Goal: Task Accomplishment & Management: Manage account settings

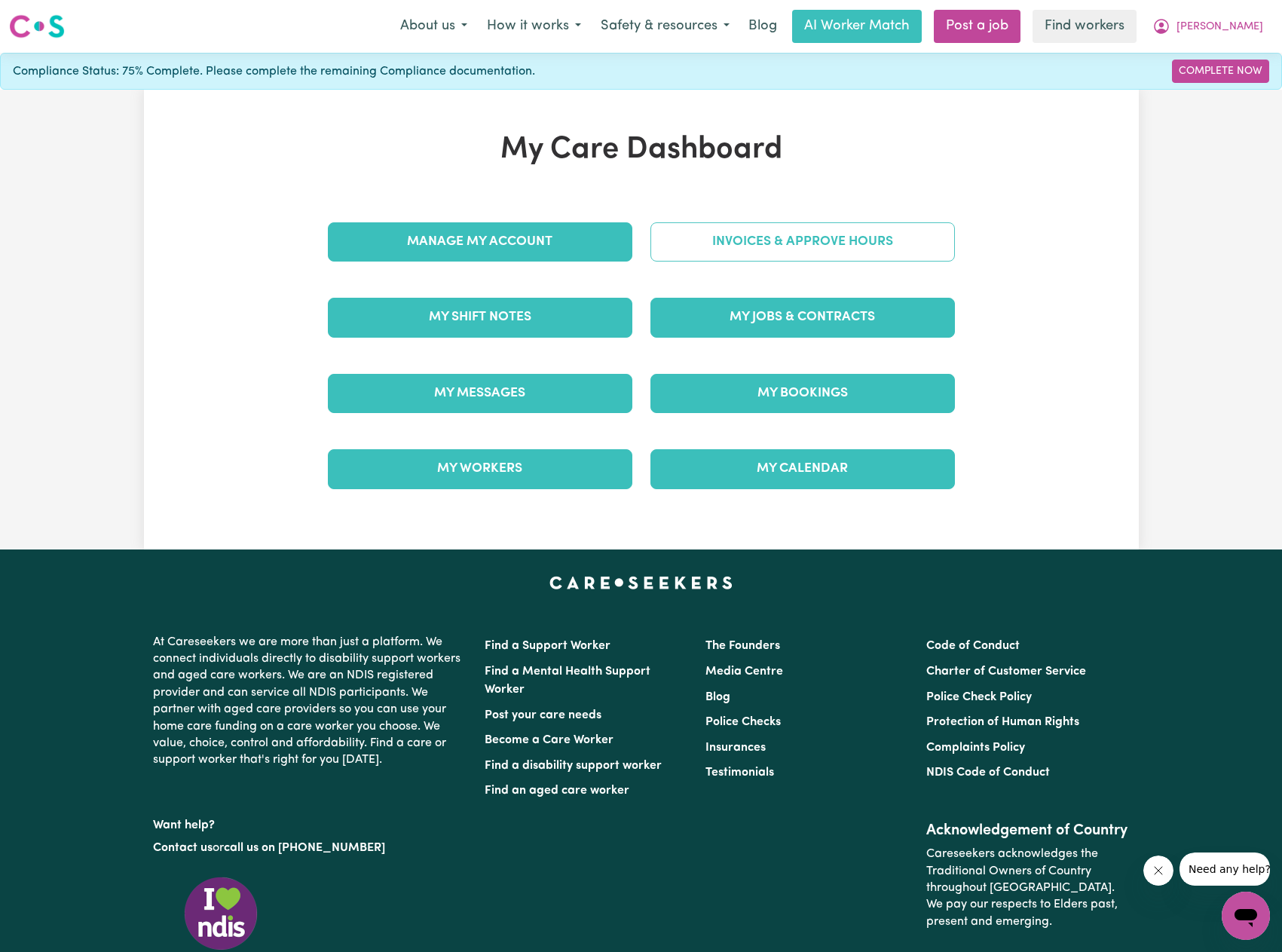
click at [752, 245] on link "Invoices & Approve Hours" at bounding box center [803, 241] width 305 height 39
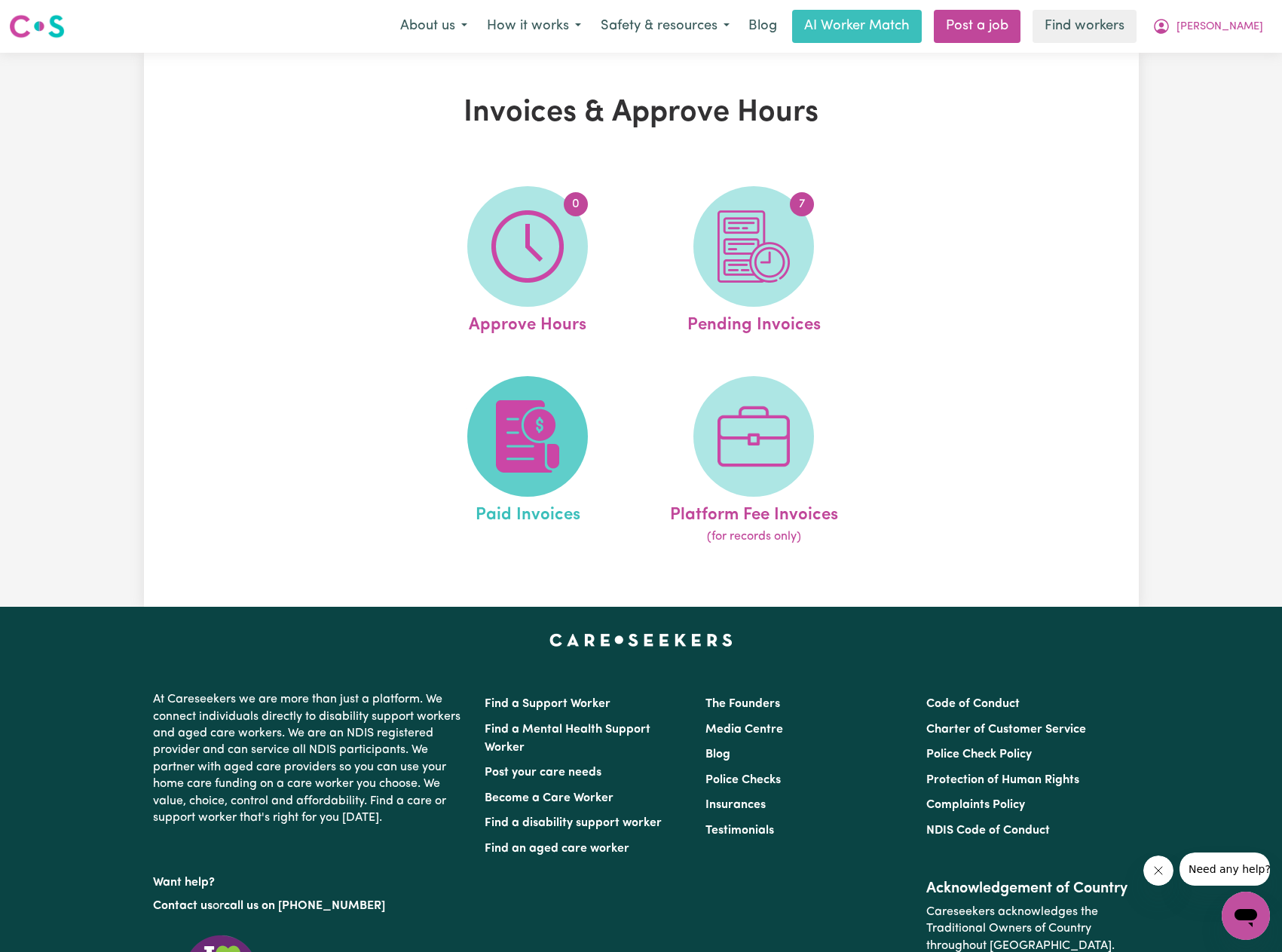
click at [542, 392] on span at bounding box center [528, 436] width 121 height 121
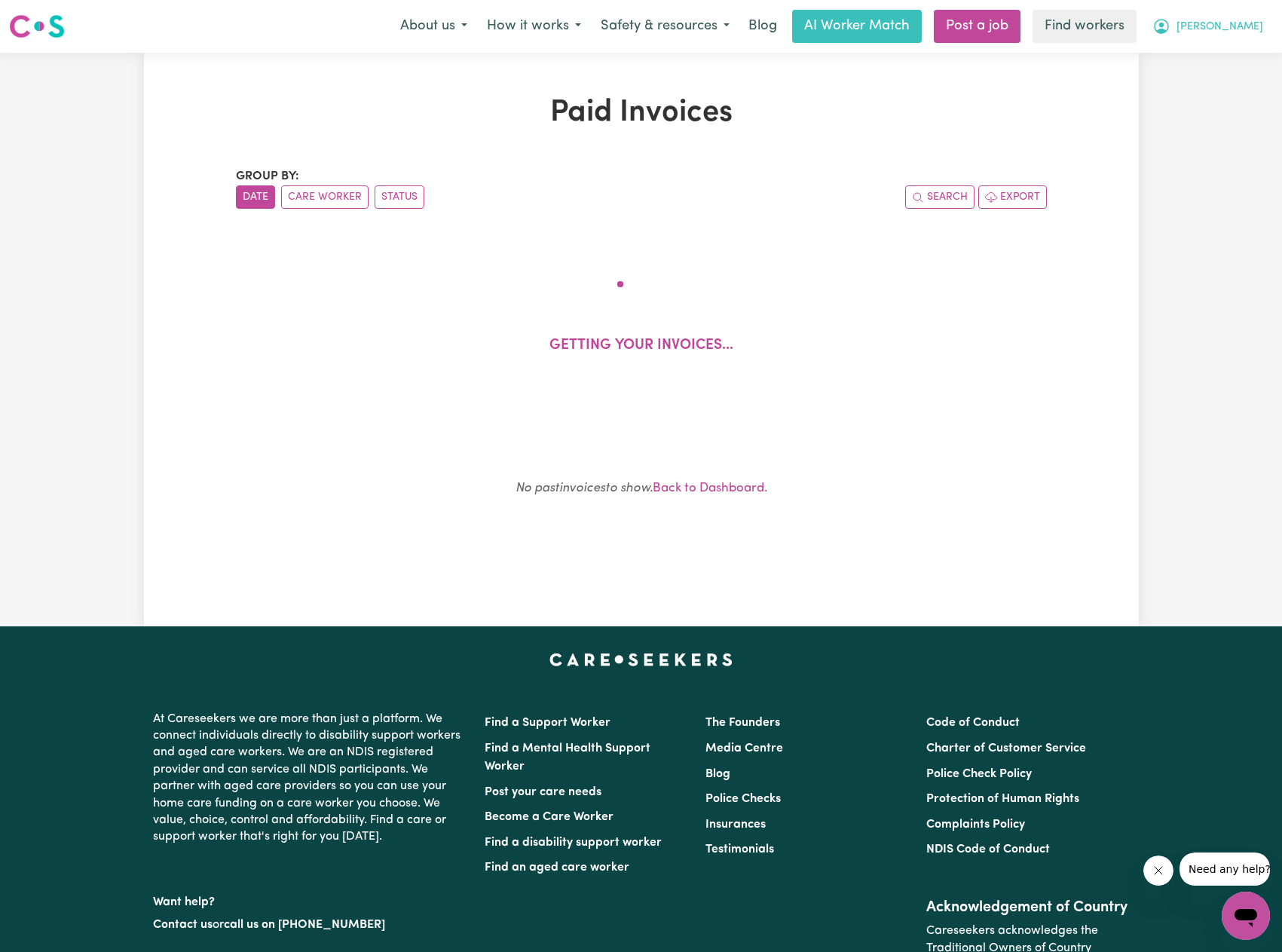
click at [1248, 25] on span "[PERSON_NAME]" at bounding box center [1219, 27] width 86 height 17
click at [1223, 62] on link "My Dashboard" at bounding box center [1212, 59] width 119 height 28
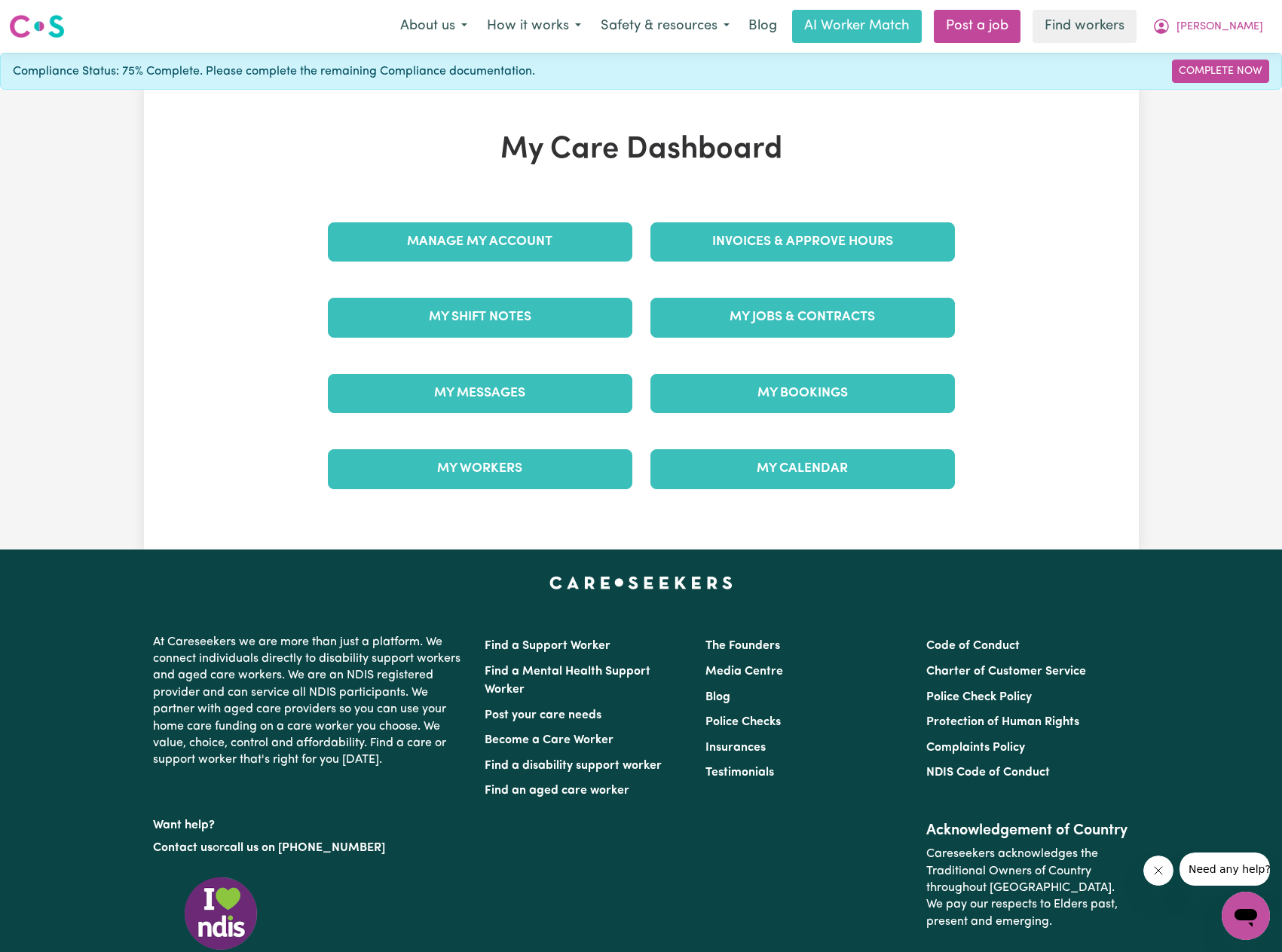
click at [744, 342] on div "My Jobs & Contracts" at bounding box center [802, 317] width 322 height 75
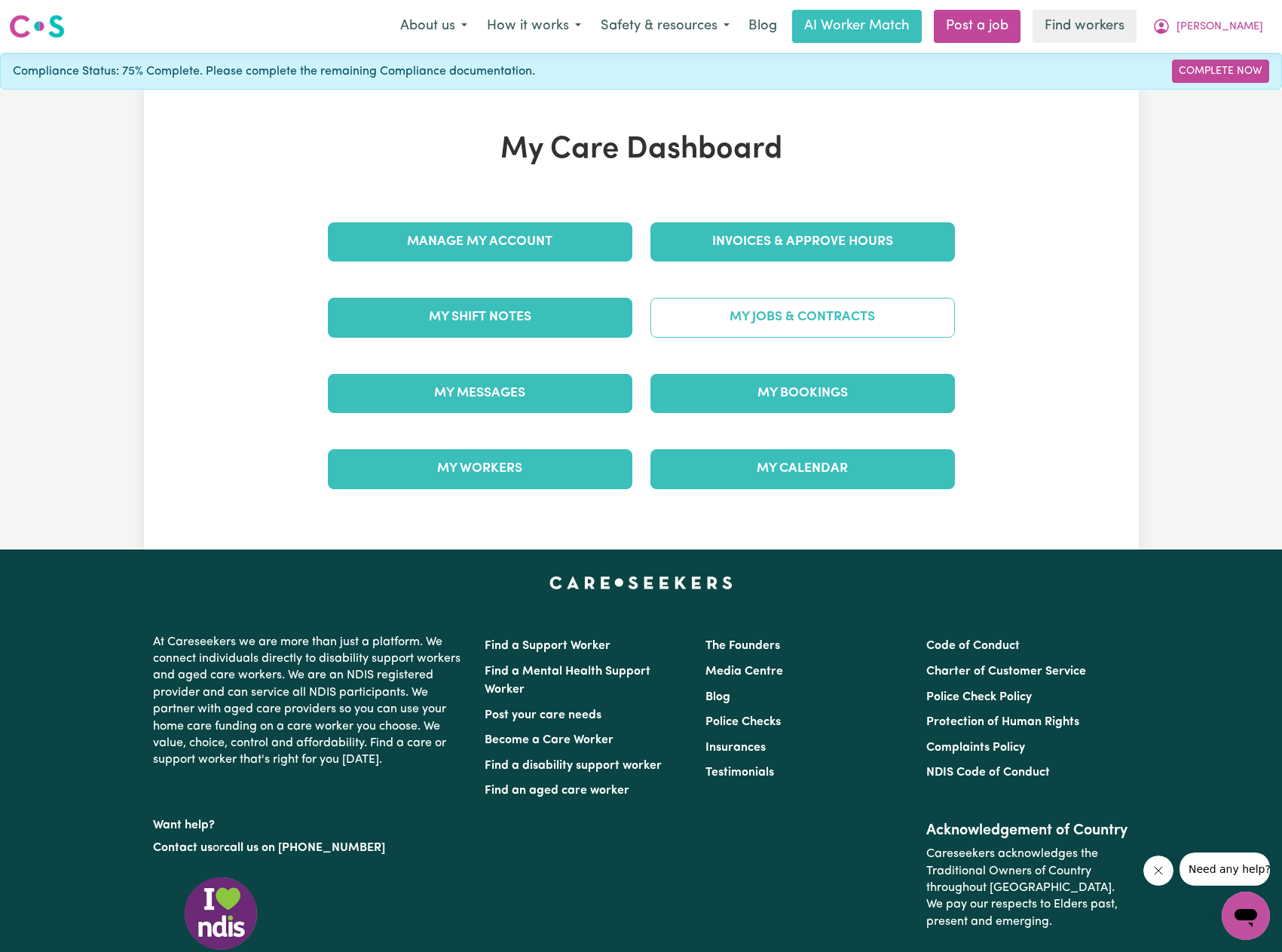
click at [754, 326] on link "My Jobs & Contracts" at bounding box center [803, 316] width 305 height 39
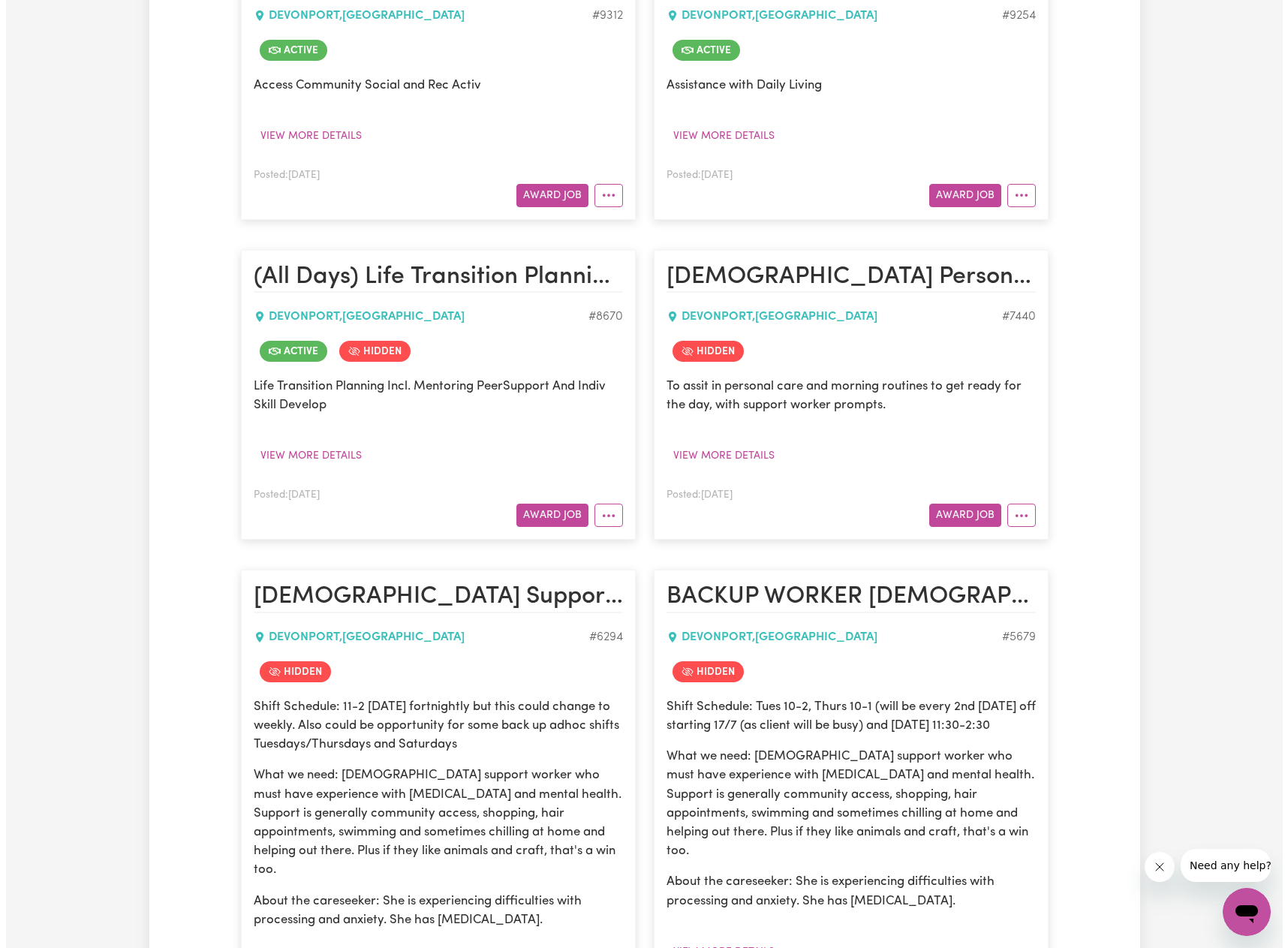
scroll to position [1951, 0]
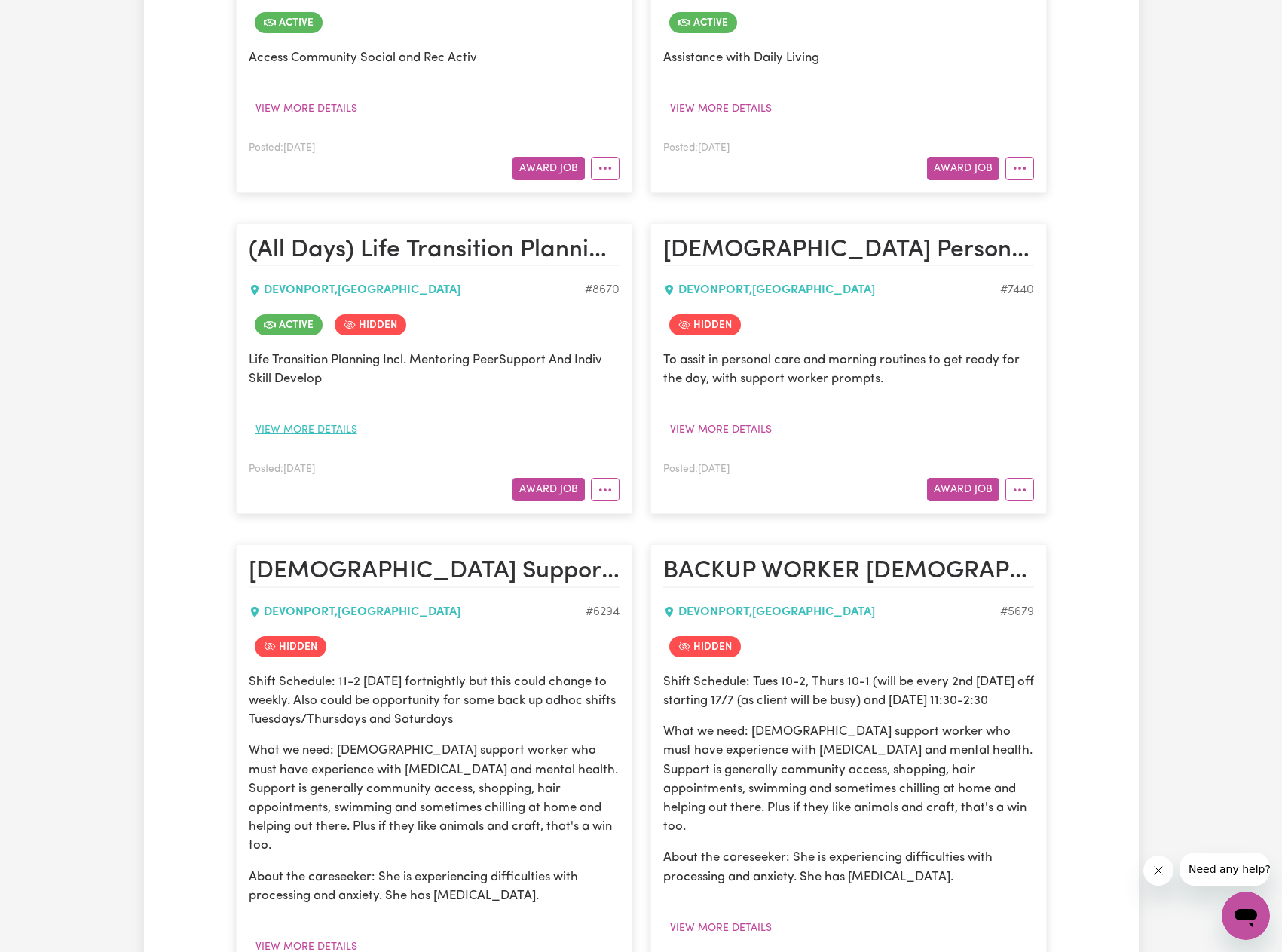
click at [320, 418] on button "View more details" at bounding box center [306, 430] width 116 height 23
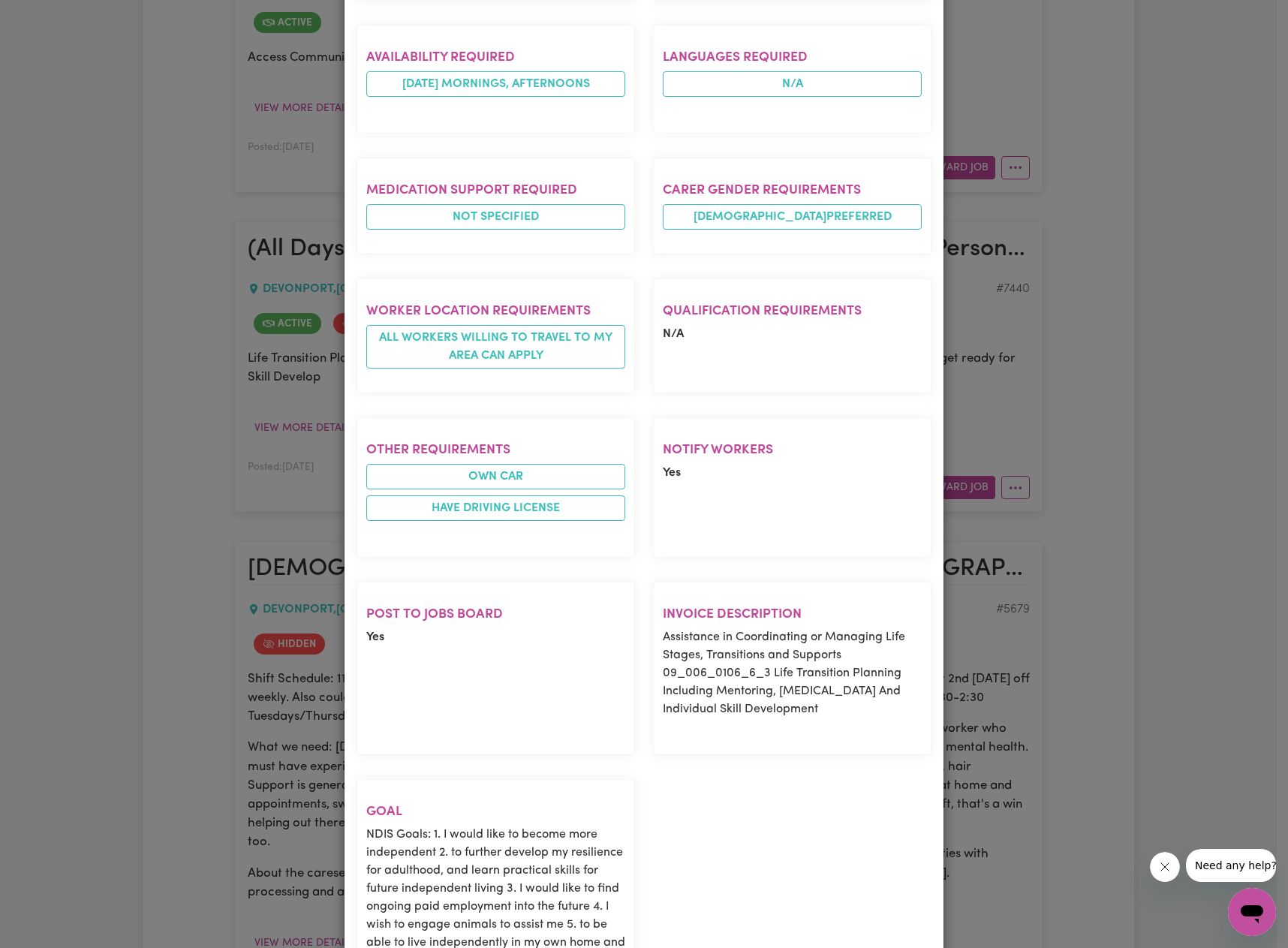
scroll to position [727, 0]
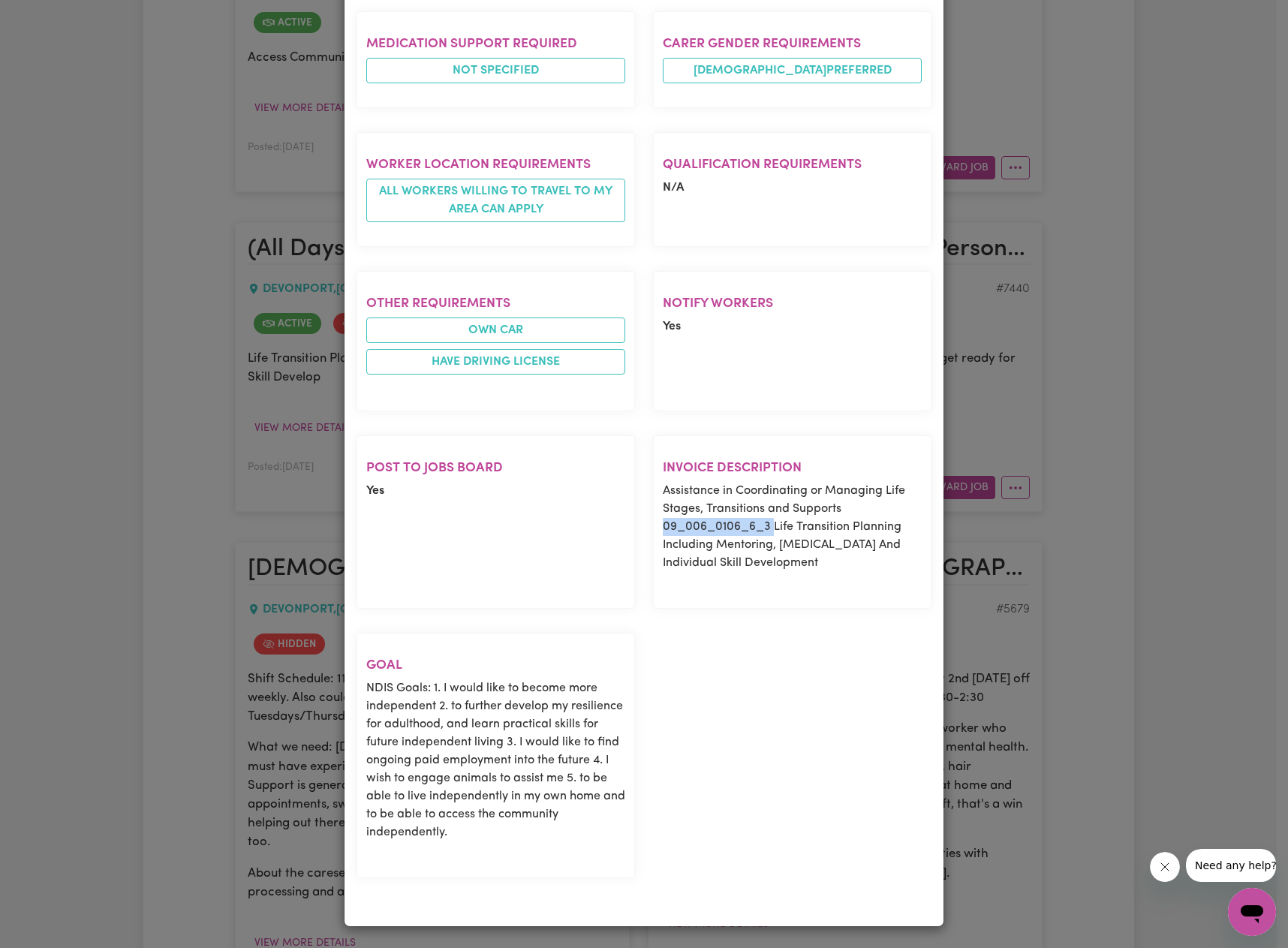
drag, startPoint x: 648, startPoint y: 524, endPoint x: 768, endPoint y: 524, distance: 120.0
click at [768, 524] on section "Invoice description Assistance in Coordinating or Managing Life Stages, Transit…" at bounding box center [792, 522] width 279 height 173
copy p "09_006_0106_6_3"
click at [437, 486] on section "Post to Jobs Board Yes" at bounding box center [496, 522] width 279 height 173
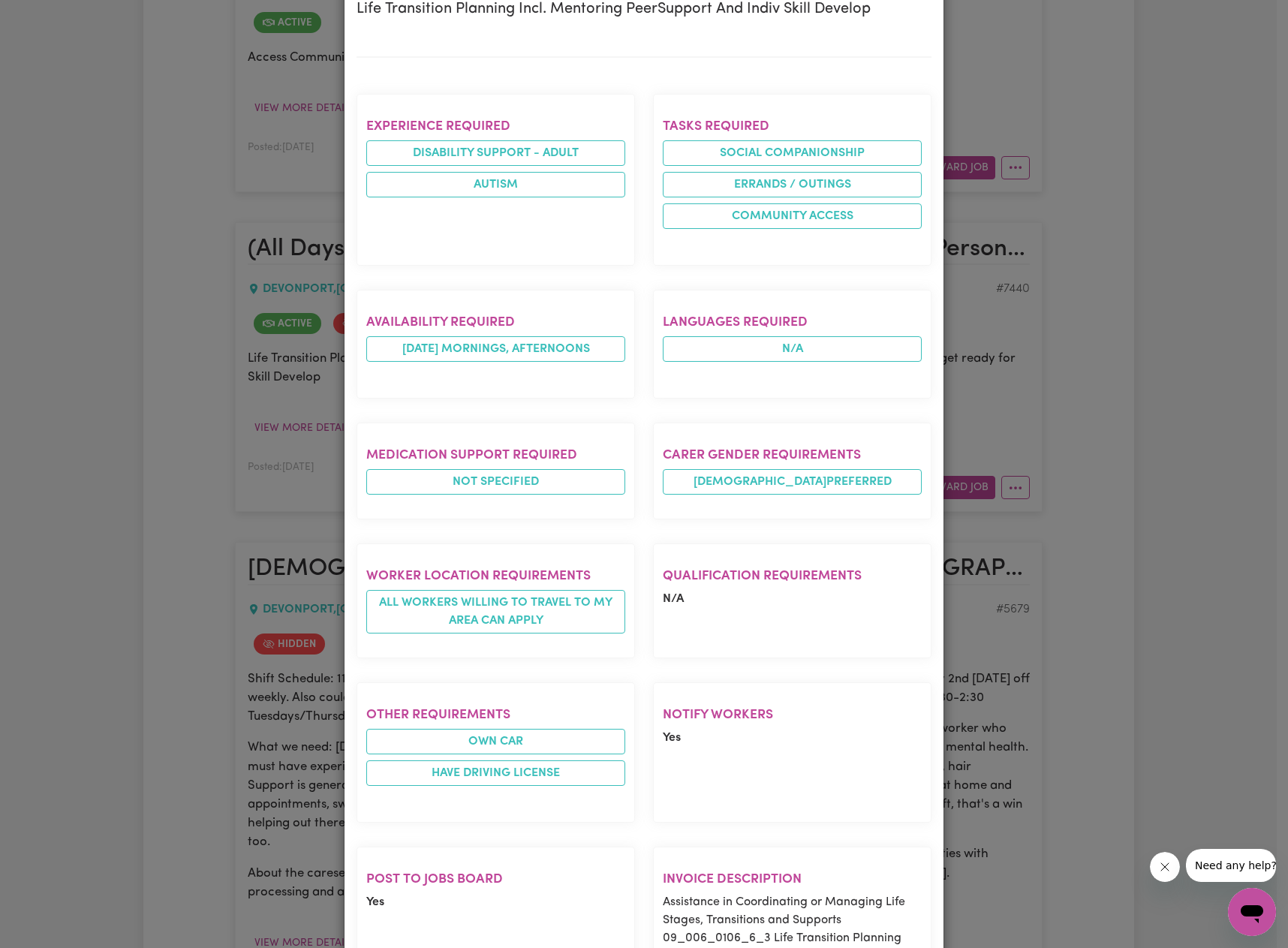
scroll to position [0, 0]
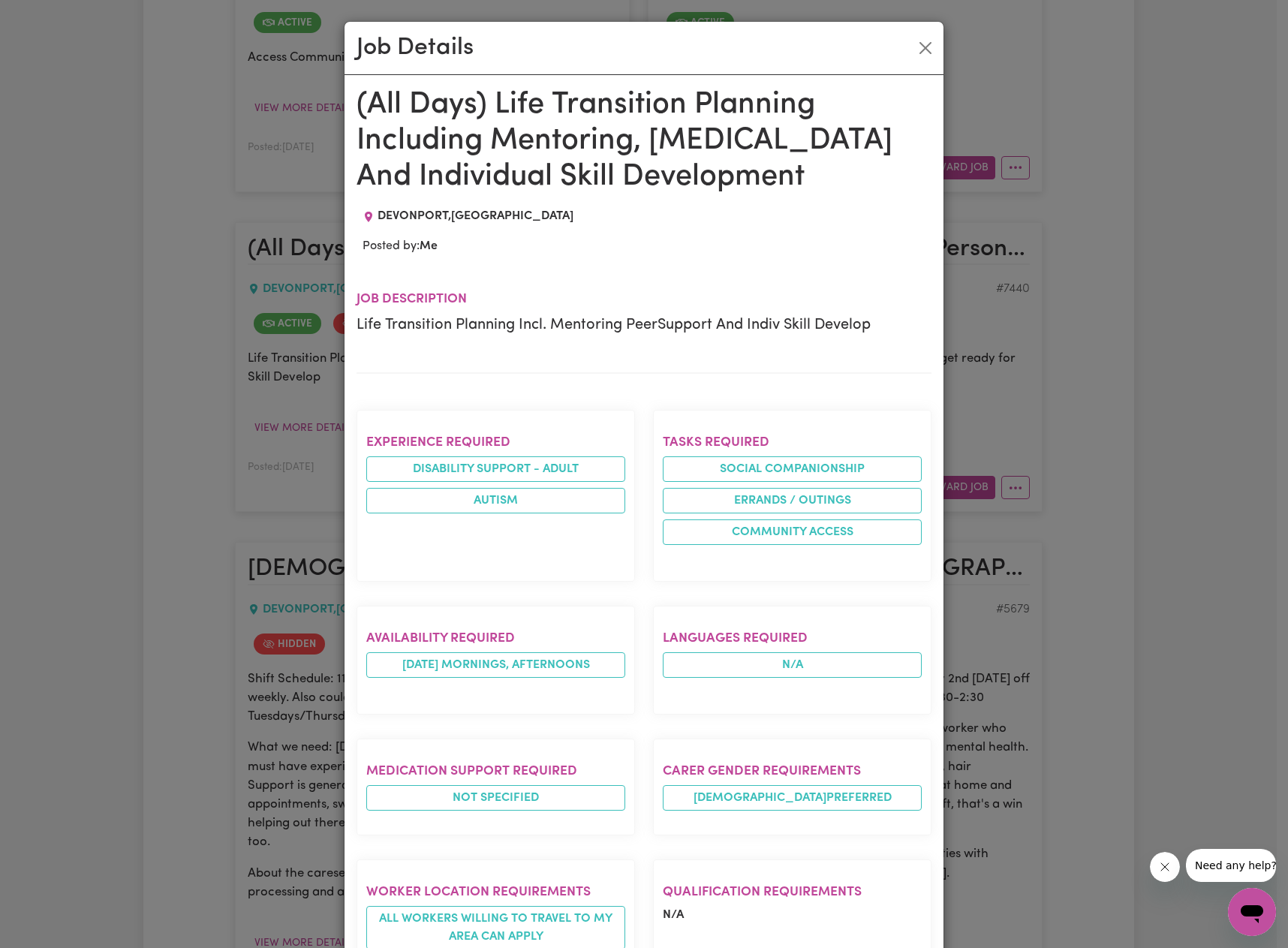
click at [267, 528] on div "Job Details (All Days) Life Transition Planning Including Mentoring, [MEDICAL_D…" at bounding box center [644, 474] width 1288 height 948
click at [485, 59] on div "Job Details" at bounding box center [644, 48] width 599 height 53
